Goal: Information Seeking & Learning: Understand process/instructions

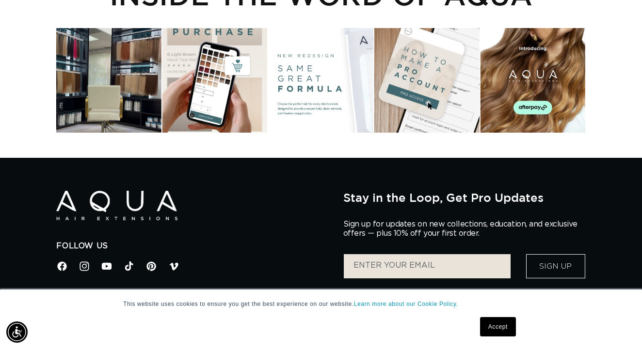
scroll to position [283, 0]
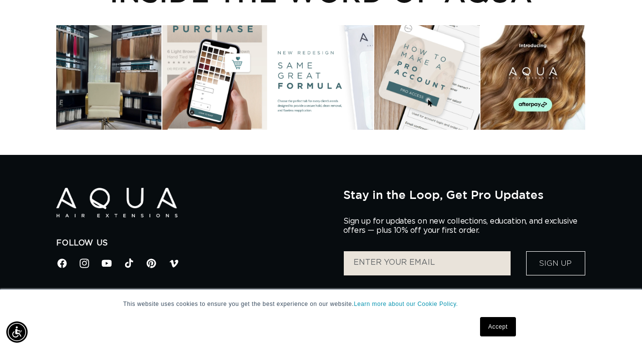
click at [493, 330] on link "Accept" at bounding box center [498, 326] width 36 height 19
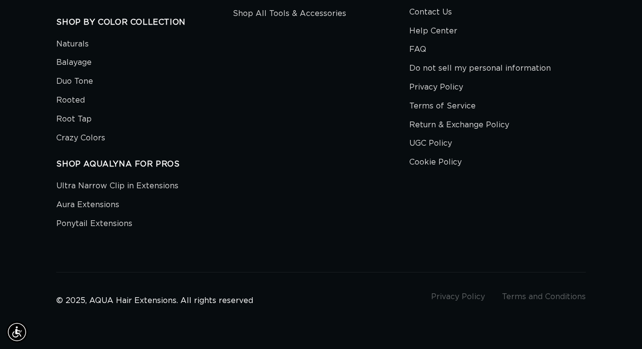
scroll to position [0, 0]
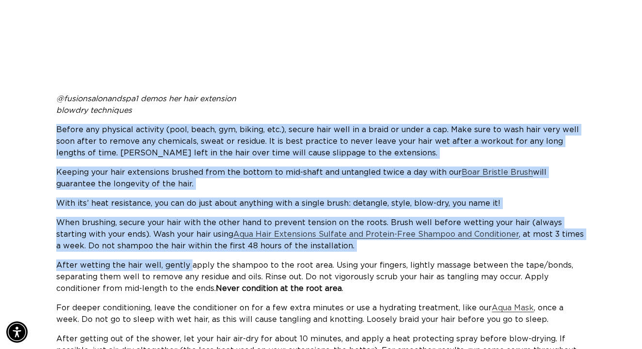
drag, startPoint x: 57, startPoint y: 129, endPoint x: 190, endPoint y: 262, distance: 187.8
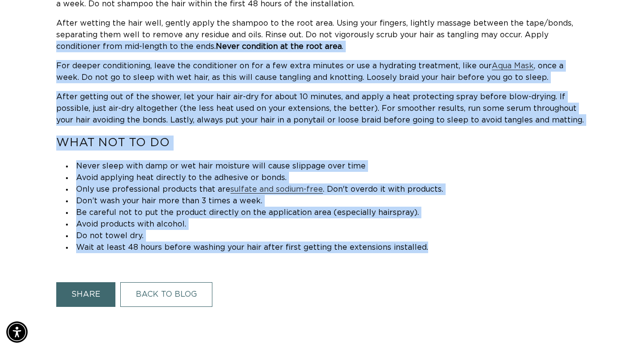
drag, startPoint x: 416, startPoint y: 248, endPoint x: 52, endPoint y: 38, distance: 420.2
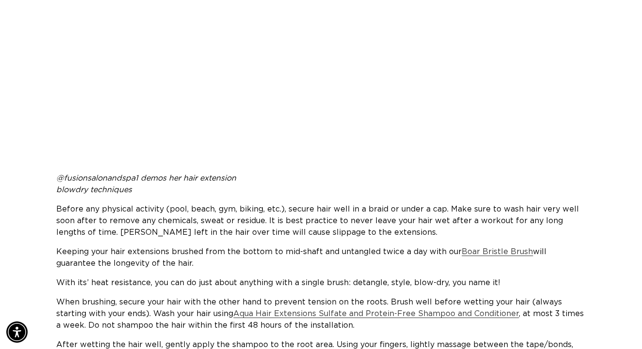
click at [56, 207] on div "Maintaining hair extensions involves way more than just going to the salon ever…" at bounding box center [321, 56] width 642 height 1039
click at [56, 207] on p "Before any physical activity (pool, beach, gym, biking, etc.), secure hair well…" at bounding box center [320, 221] width 529 height 35
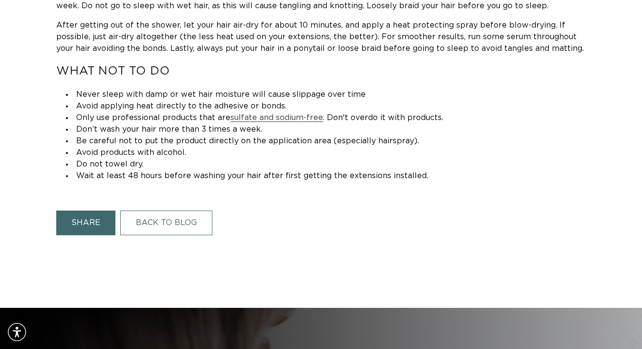
copy article "Loremi dol sitametc adipisci (elit, seddo, eiu, tempor, inc.), utlabo etdo magn…"
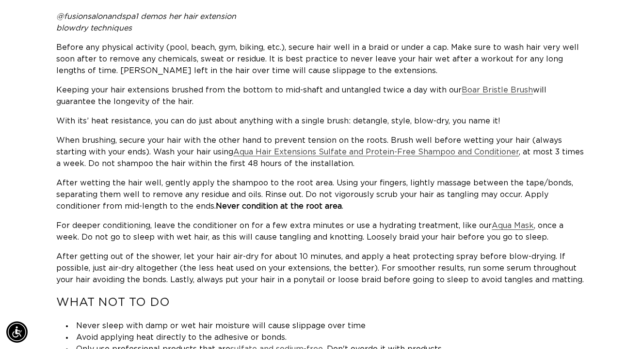
scroll to position [0, 573]
click at [58, 44] on p "Before any physical activity (pool, beach, gym, biking, etc.), secure hair well…" at bounding box center [320, 59] width 529 height 35
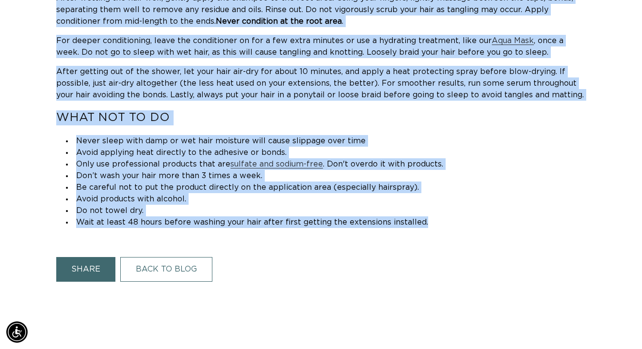
copy div "Loremi dol sitametc adipisci (elit, seddo, eiu, tempor, inc.), utlabo etdo magn…"
